Goal: Task Accomplishment & Management: Complete application form

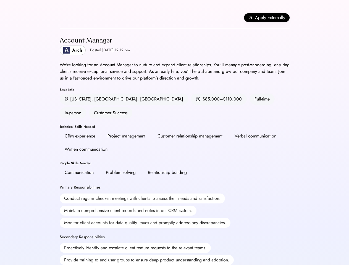
click at [174, 133] on div "CRM experience Project management Customer relationship management Verbal commu…" at bounding box center [175, 143] width 230 height 24
click at [175, 133] on div "CRM experience Project management Customer relationship management Verbal commu…" at bounding box center [175, 143] width 230 height 24
click at [175, 18] on div "Apply Externally" at bounding box center [175, 18] width 230 height 22
click at [267, 18] on span "Apply Externally" at bounding box center [270, 17] width 30 height 7
click at [175, 147] on div "Account Manager Arch Posted [DATE] 12:12 pm We're looking for an Account Manage…" at bounding box center [175, 241] width 230 height 425
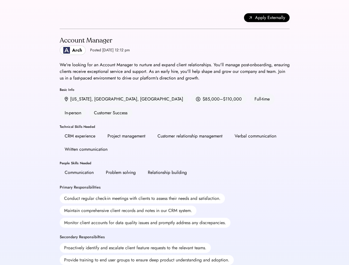
click at [175, 147] on div "Account Manager Arch Posted [DATE] 12:12 pm We're looking for an Account Manage…" at bounding box center [175, 241] width 230 height 425
click at [175, 45] on div "Account Manager Arch Posted [DATE] 12:12 pm" at bounding box center [175, 45] width 230 height 19
click at [99, 45] on h2 "Account Manager" at bounding box center [95, 41] width 70 height 10
click at [99, 41] on div "Account Manager" at bounding box center [95, 40] width 70 height 9
click at [99, 50] on div "Posted [DATE] 12:12 pm" at bounding box center [110, 51] width 40 height 6
